Goal: Transaction & Acquisition: Subscribe to service/newsletter

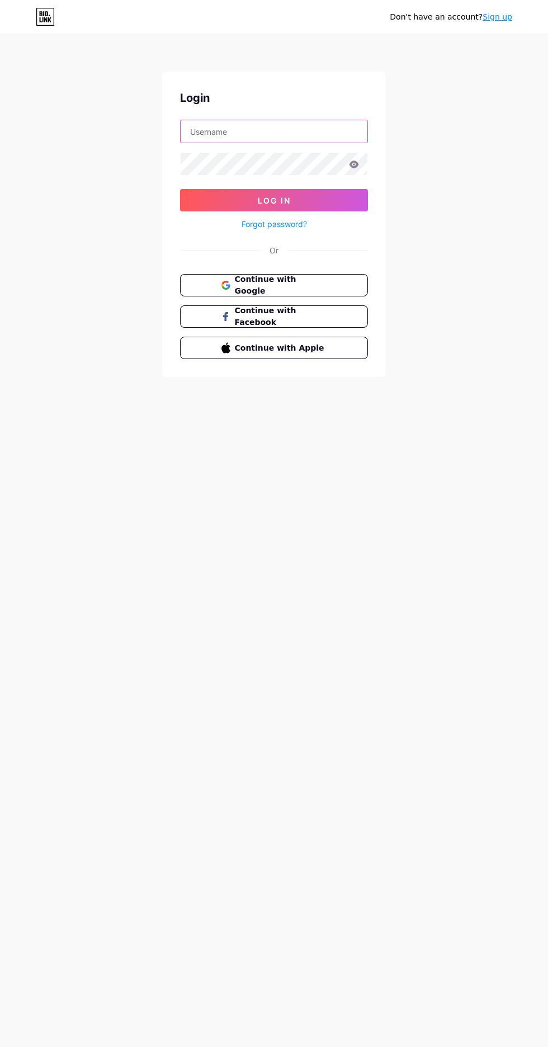
click at [345, 131] on input "text" at bounding box center [274, 131] width 187 height 22
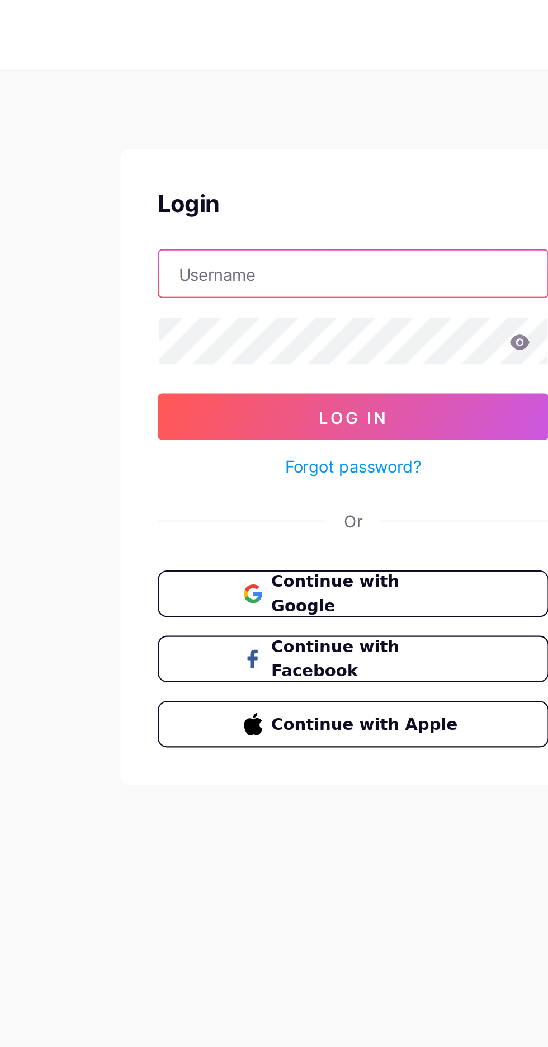
type input "[EMAIL_ADDRESS][DOMAIN_NAME]"
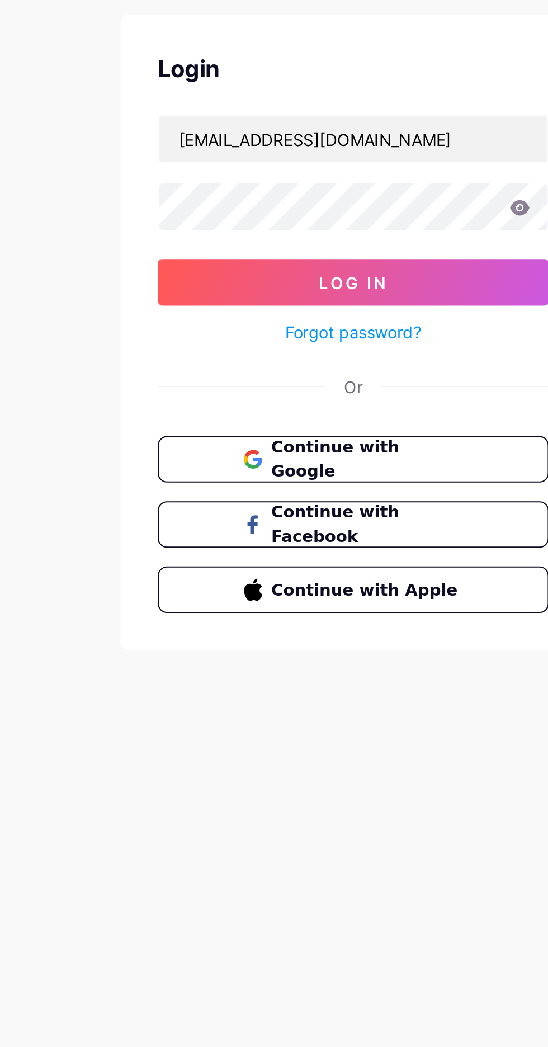
click at [325, 197] on button "Log In" at bounding box center [274, 200] width 188 height 22
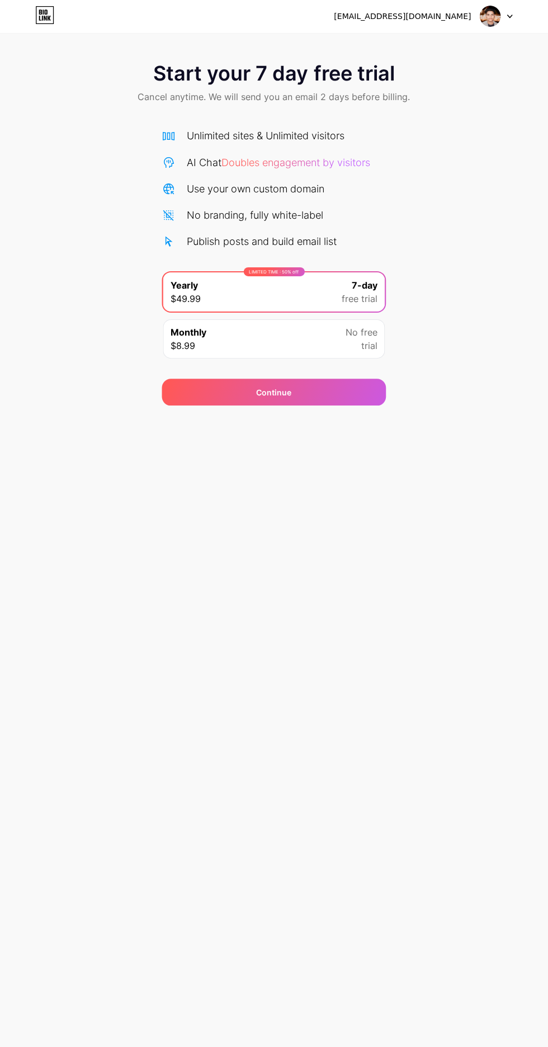
scroll to position [8, 0]
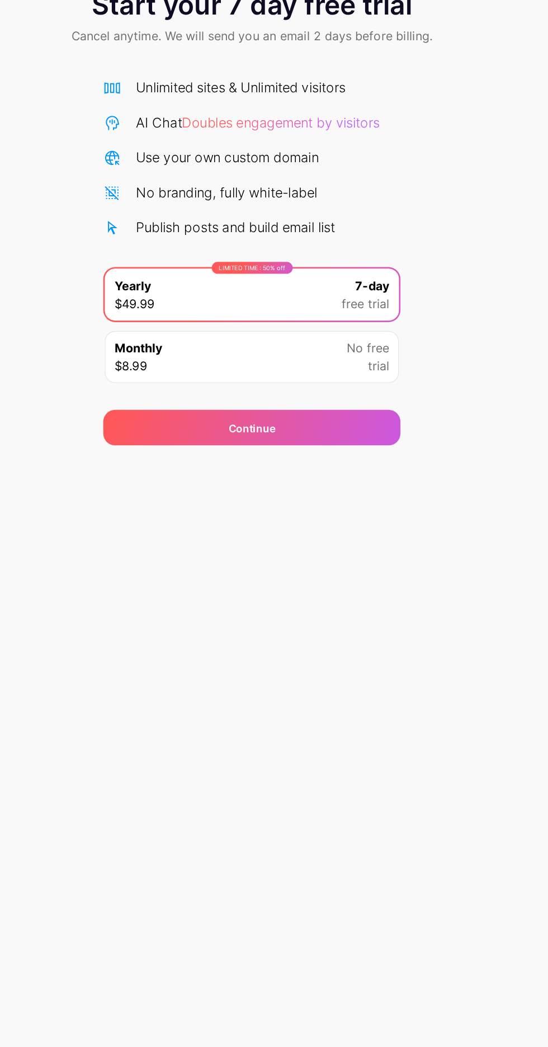
click at [357, 380] on div "Continue" at bounding box center [274, 391] width 224 height 27
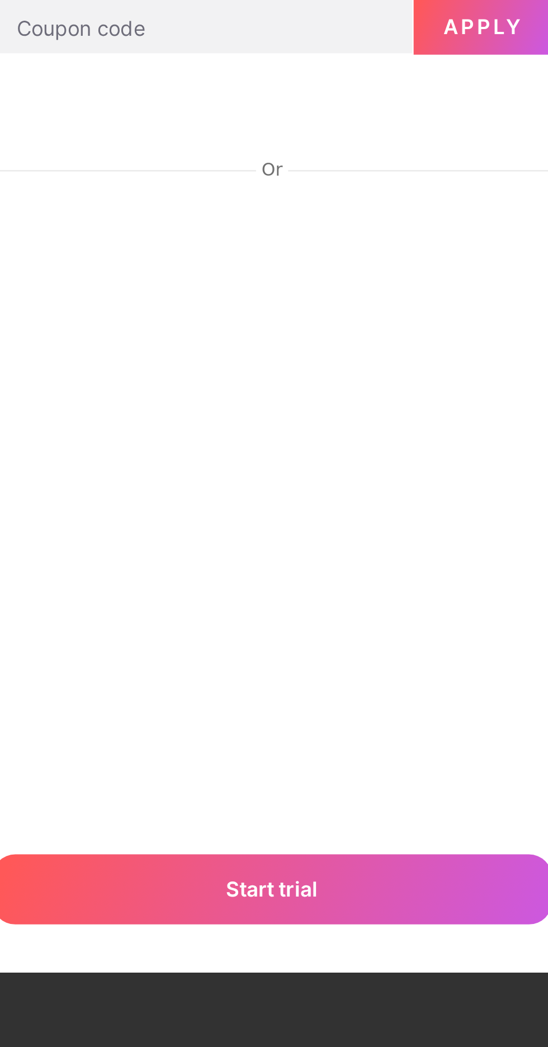
scroll to position [0, 0]
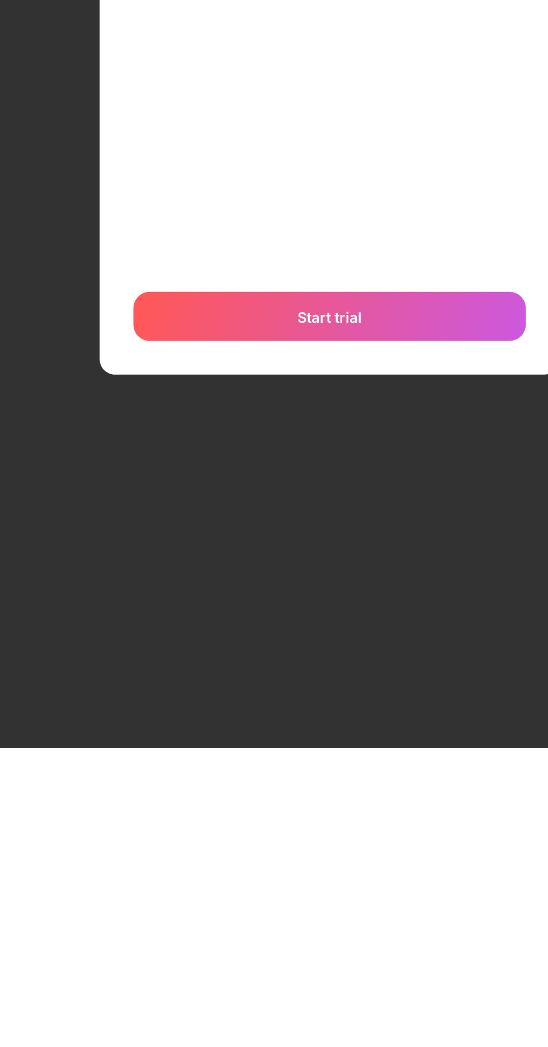
click at [342, 824] on div "Start trial" at bounding box center [274, 810] width 215 height 27
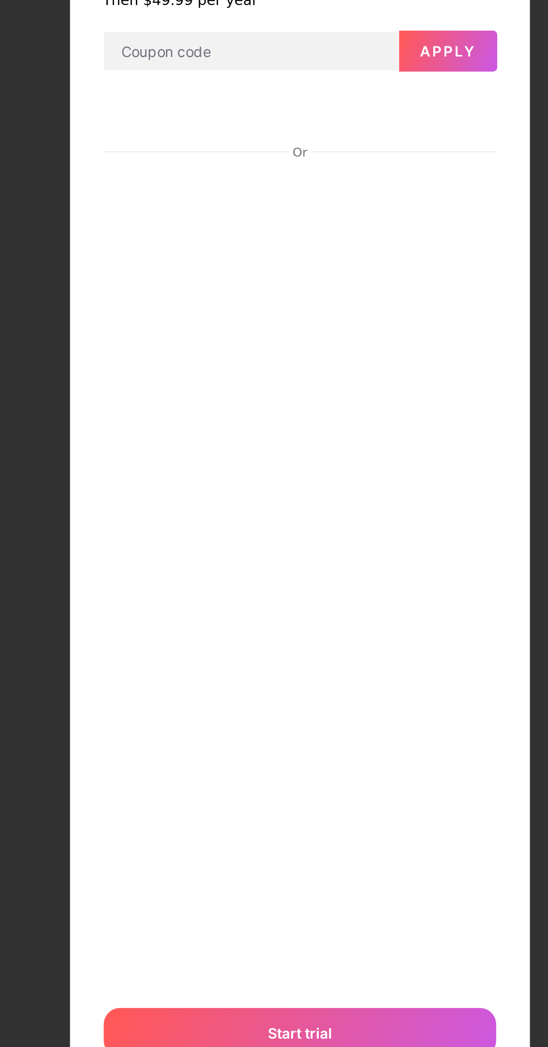
click at [381, 222] on div at bounding box center [384, 212] width 20 height 20
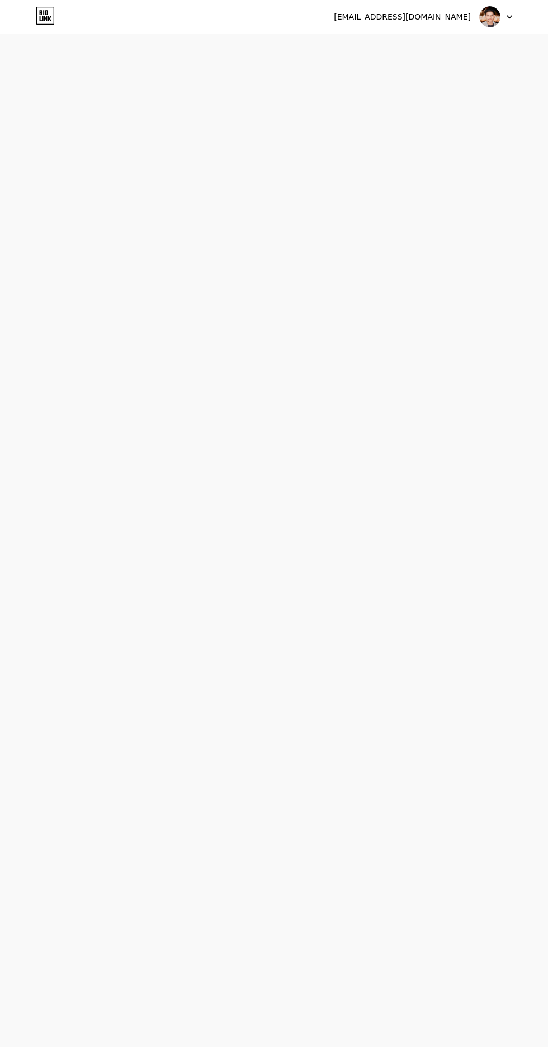
scroll to position [24, 0]
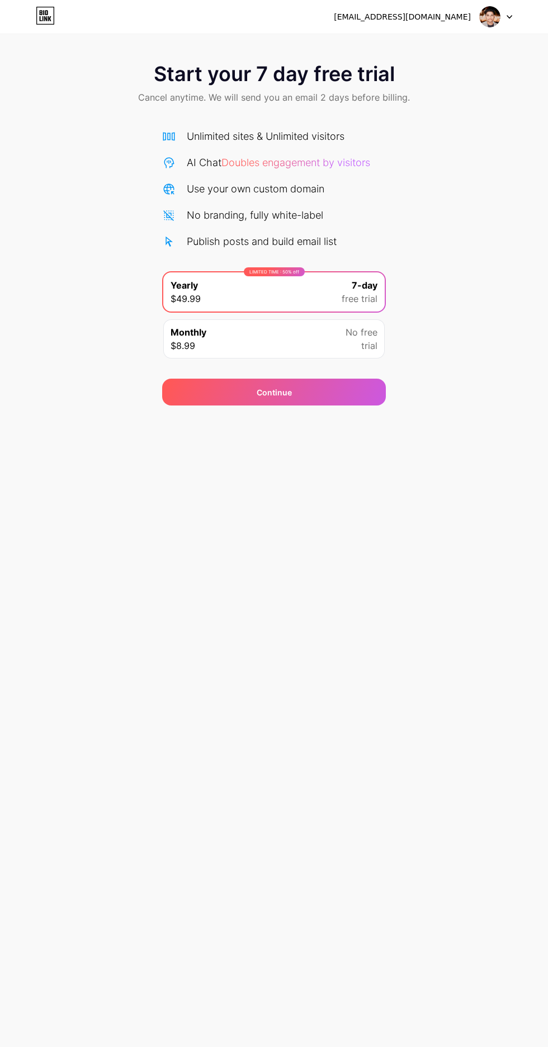
click at [509, 17] on icon at bounding box center [509, 17] width 6 height 4
click at [470, 55] on li "Logout" at bounding box center [442, 46] width 139 height 30
